Goal: Navigation & Orientation: Find specific page/section

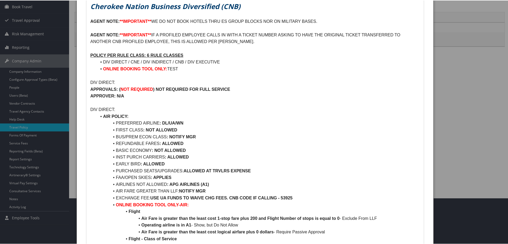
scroll to position [53, 0]
